Goal: Entertainment & Leisure: Consume media (video, audio)

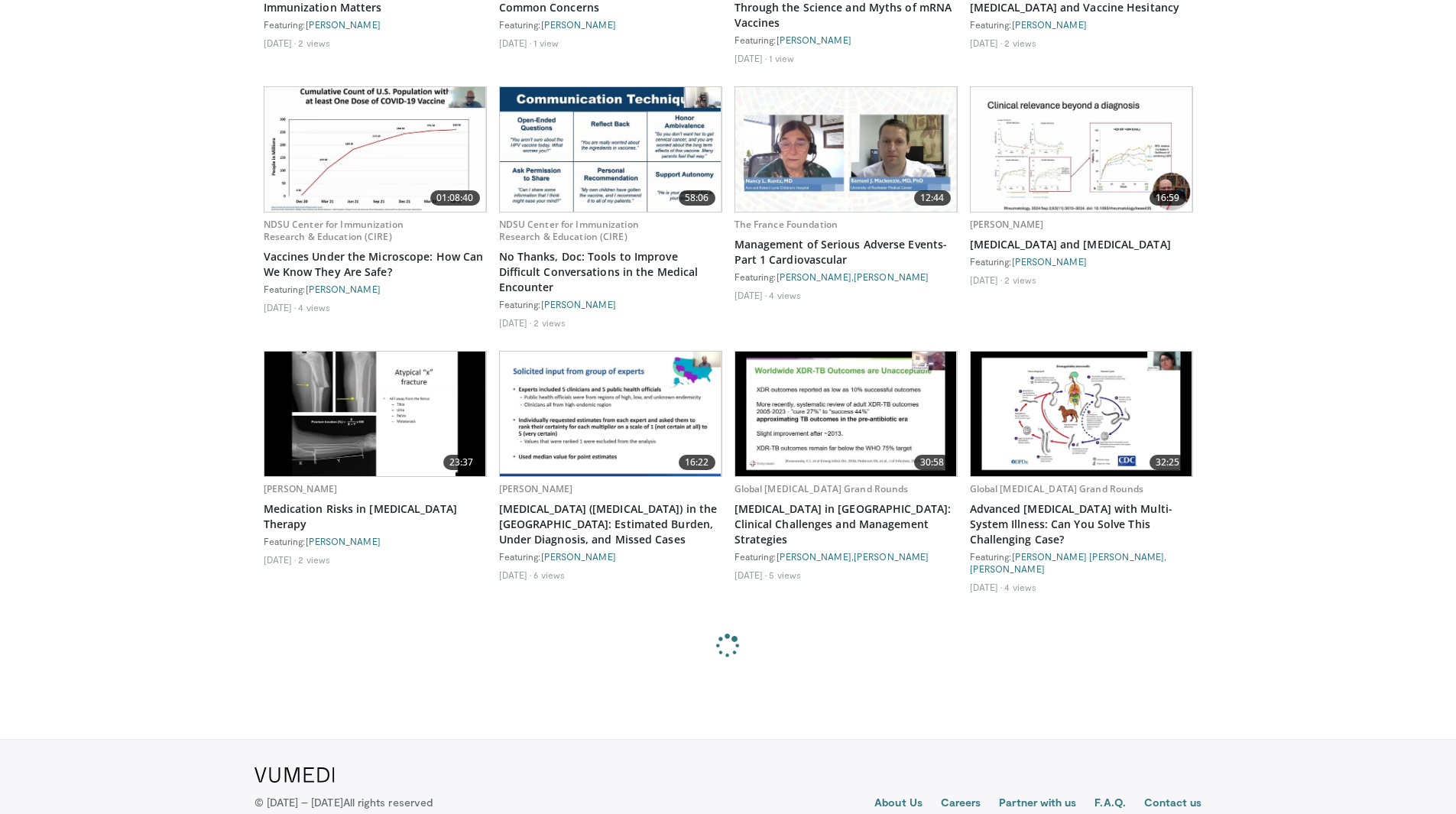
scroll to position [1530, 0]
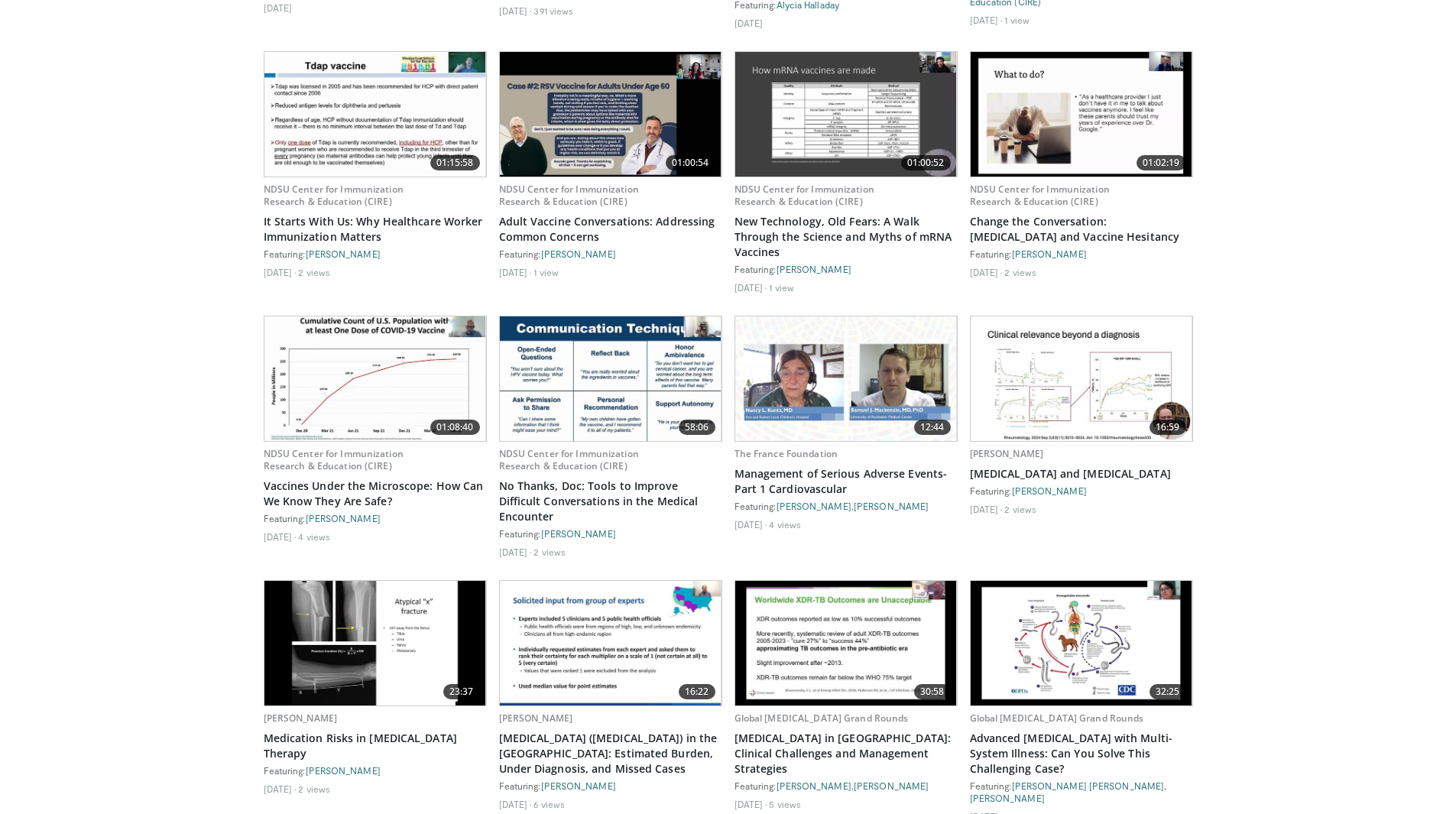
click at [641, 100] on img at bounding box center [610, 114] width 222 height 125
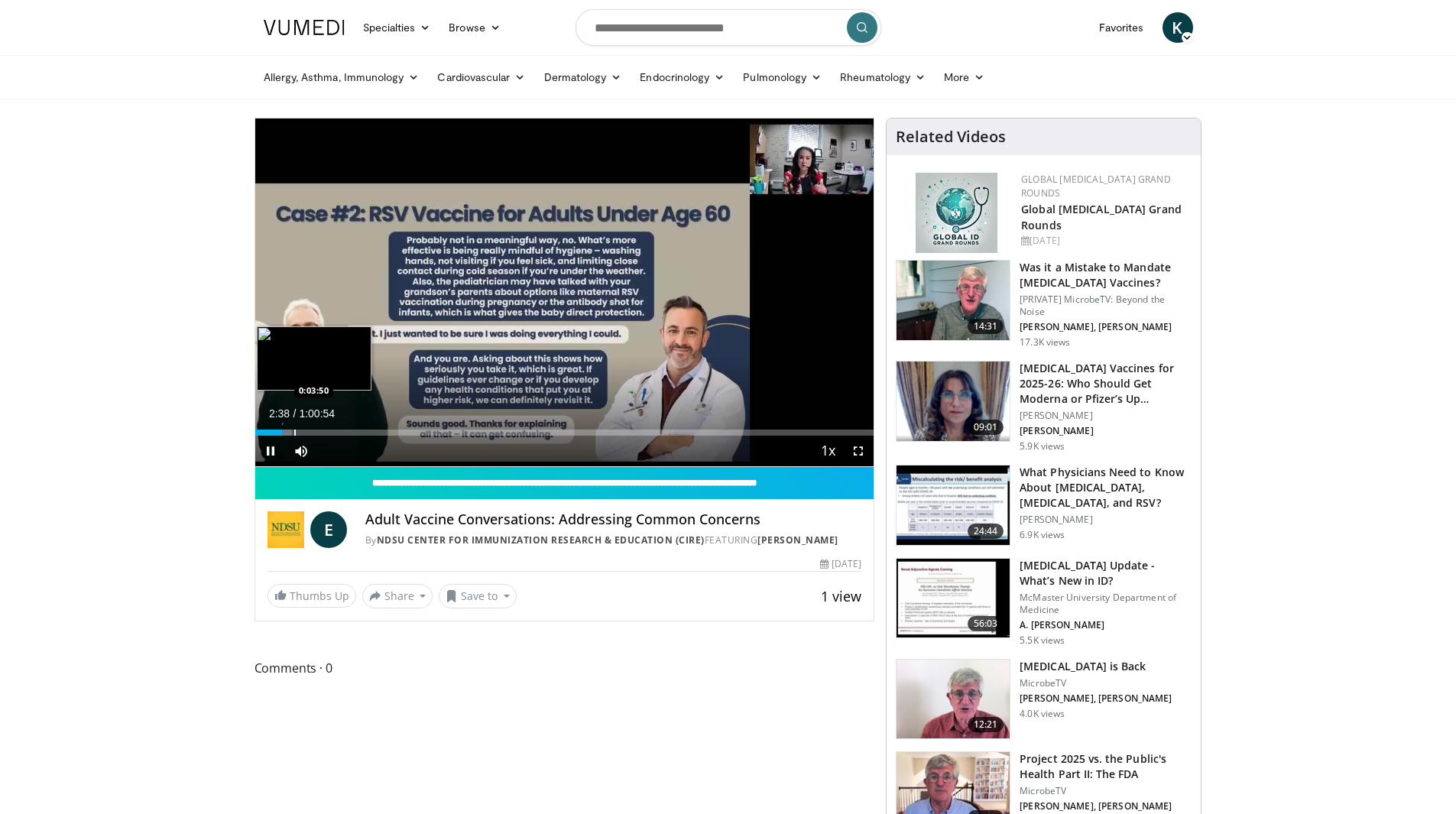
click at [294, 433] on div "Progress Bar" at bounding box center [295, 432] width 2 height 6
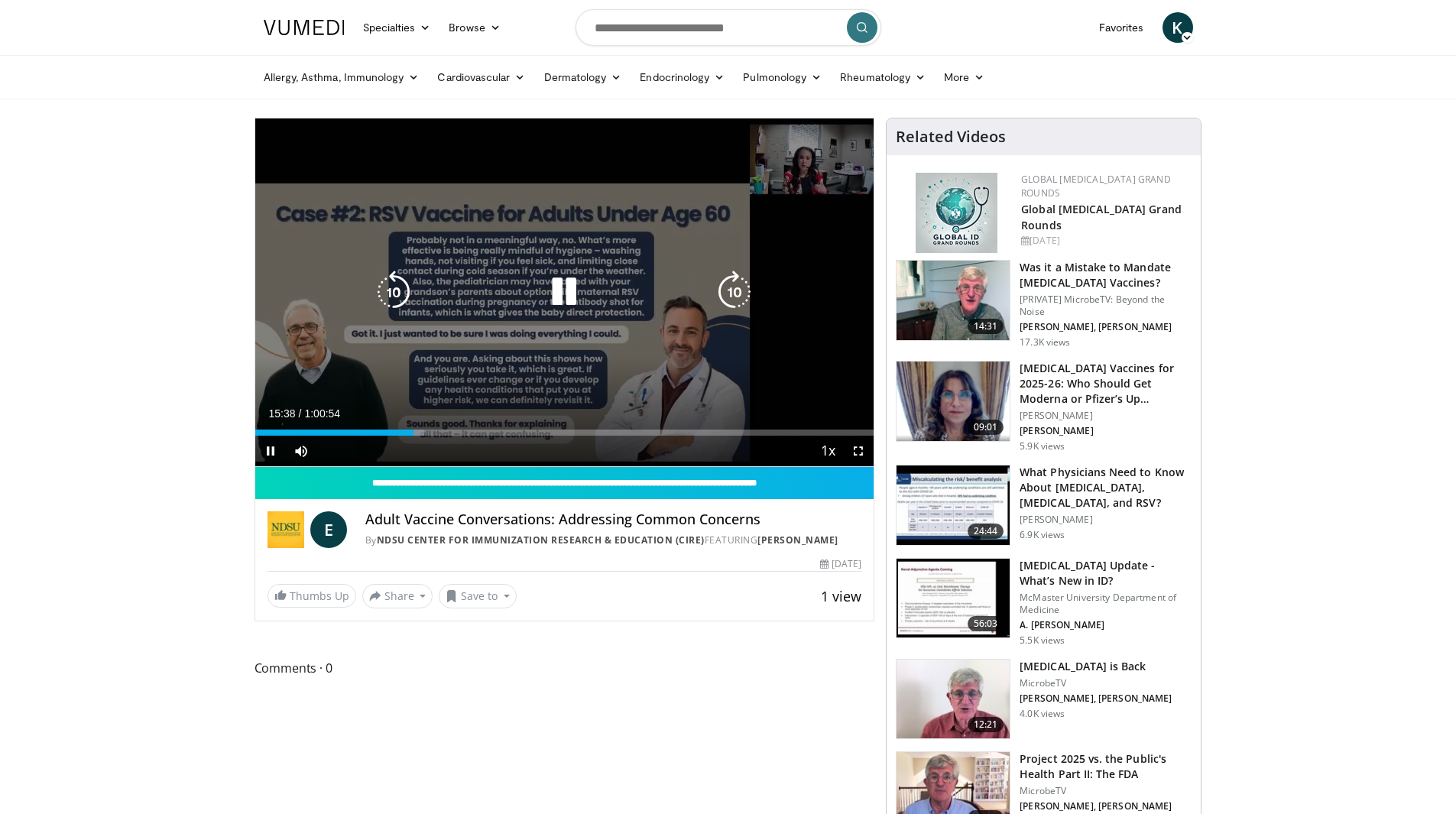
click at [559, 290] on icon "Video Player" at bounding box center [564, 291] width 42 height 42
click at [551, 296] on icon "Video Player" at bounding box center [564, 291] width 42 height 42
drag, startPoint x: 570, startPoint y: 290, endPoint x: 561, endPoint y: 315, distance: 26.6
click at [570, 290] on icon "Video Player" at bounding box center [564, 291] width 42 height 42
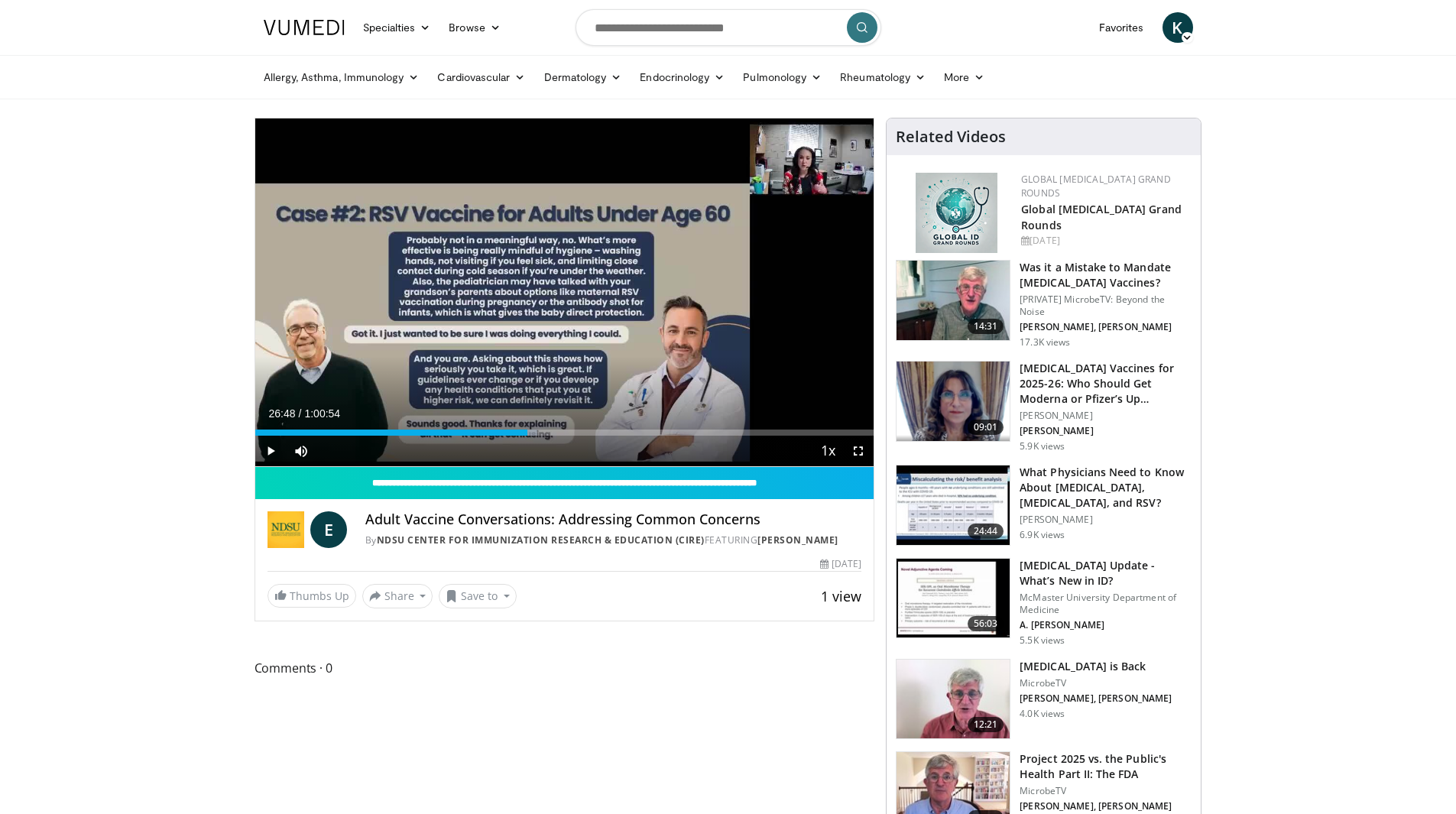
click at [414, 438] on div "Current Time 26:48 / Duration 1:00:54 Play Skip Backward Skip Forward Mute Load…" at bounding box center [564, 450] width 619 height 30
click at [422, 430] on div "Progress Bar" at bounding box center [423, 432] width 2 height 6
drag, startPoint x: 270, startPoint y: 448, endPoint x: 283, endPoint y: 456, distance: 15.3
click at [270, 447] on span "Video Player" at bounding box center [270, 450] width 30 height 30
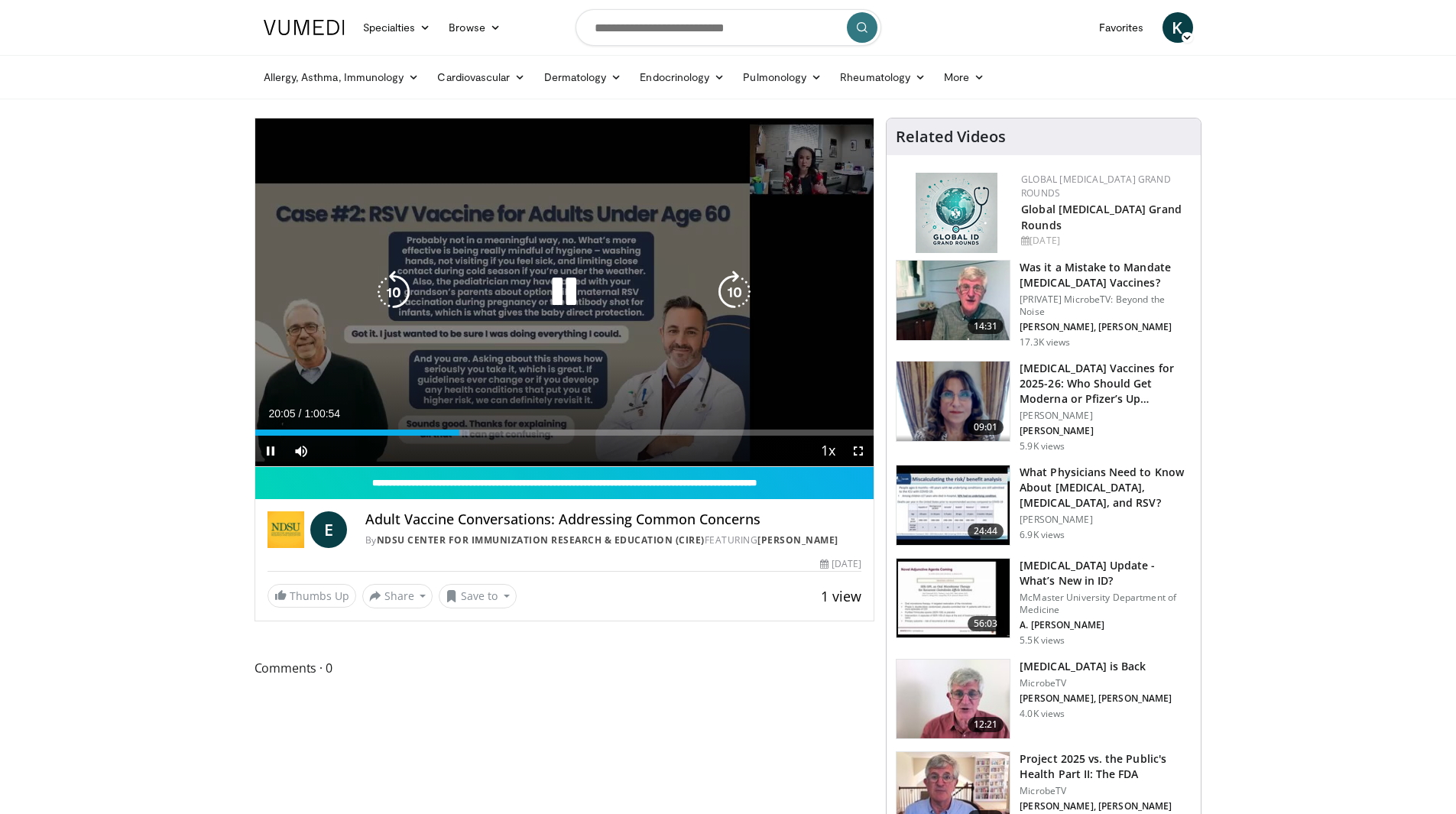
click at [560, 294] on icon "Video Player" at bounding box center [564, 291] width 42 height 42
